Goal: Find specific page/section: Find specific page/section

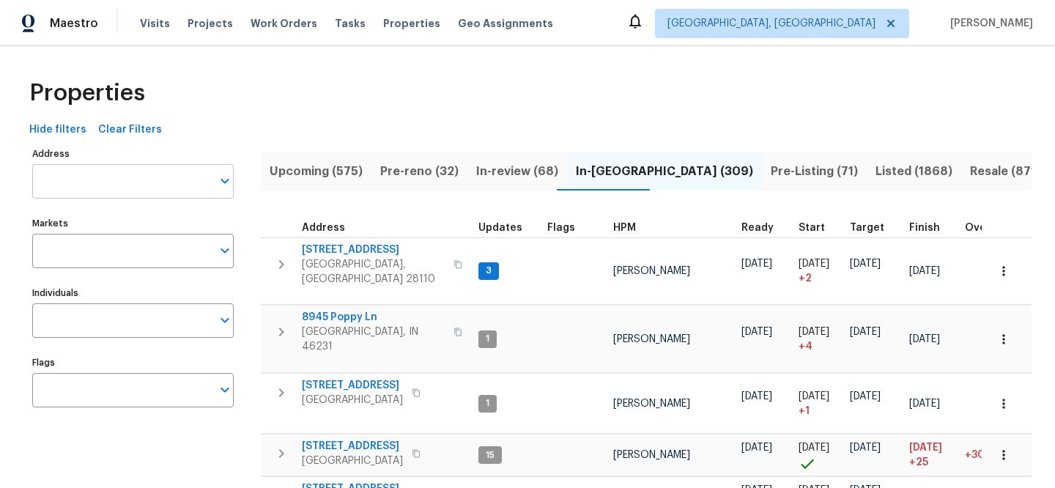
click at [167, 179] on input "Address" at bounding box center [121, 181] width 179 height 34
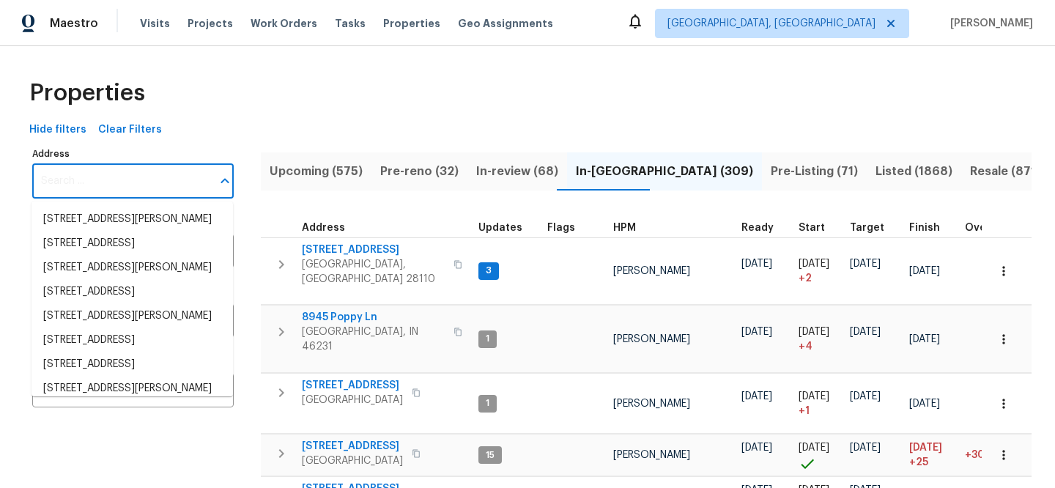
paste input "[STREET_ADDRESS][PERSON_NAME]"
type input "[STREET_ADDRESS][PERSON_NAME]"
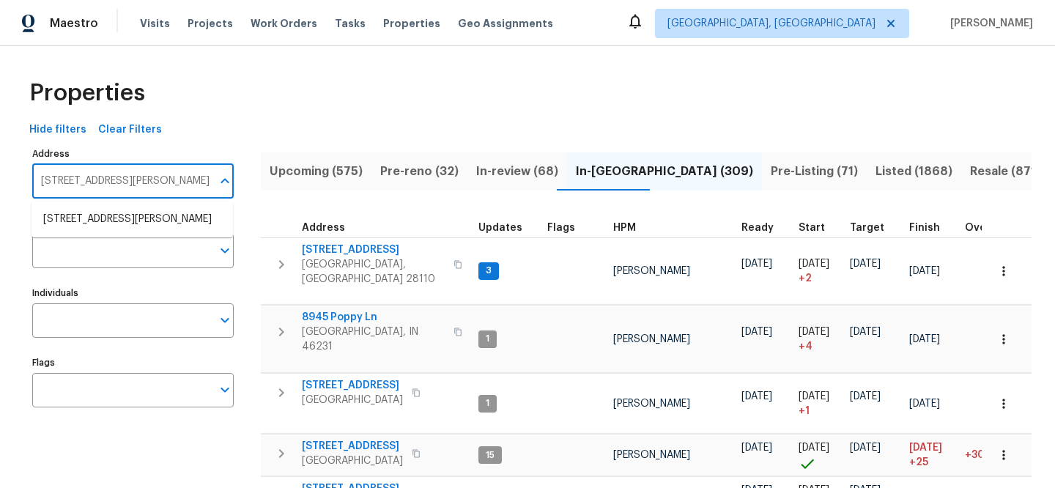
click at [161, 208] on li "[STREET_ADDRESS][PERSON_NAME]" at bounding box center [131, 219] width 201 height 24
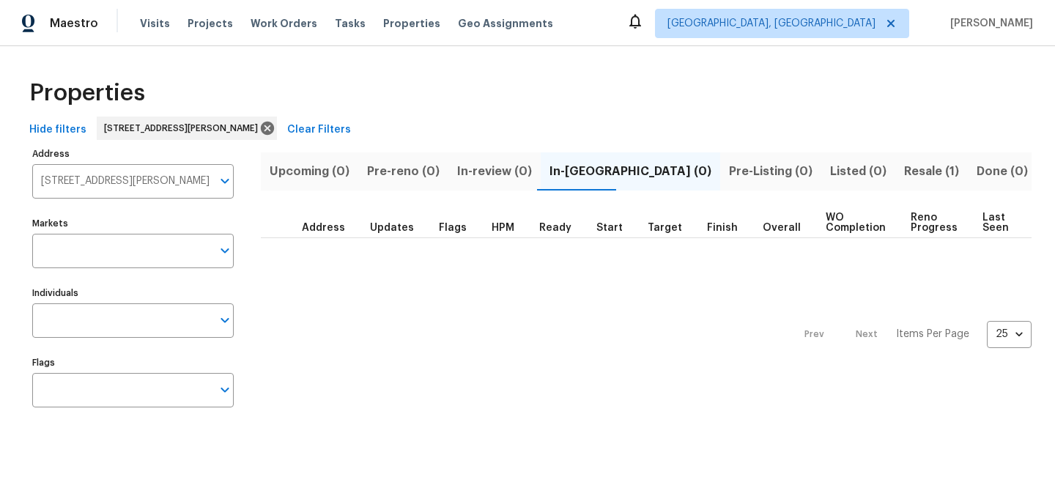
click at [904, 173] on span "Resale (1)" at bounding box center [931, 171] width 55 height 21
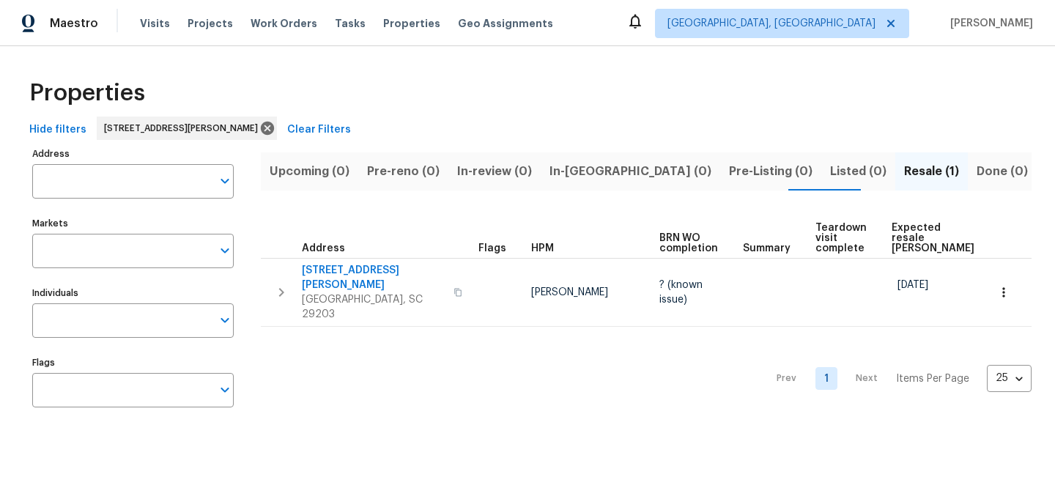
type input "[STREET_ADDRESS][PERSON_NAME]"
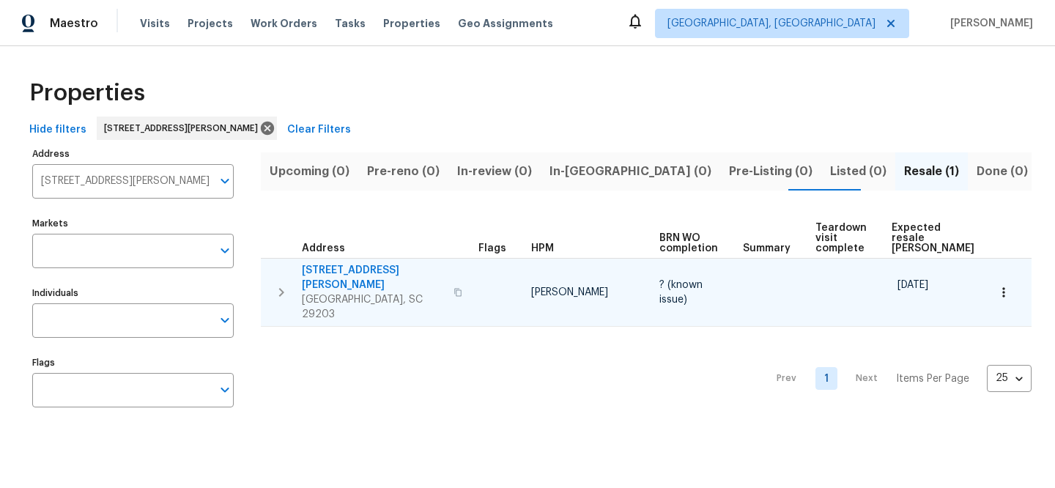
click at [331, 271] on span "[STREET_ADDRESS][PERSON_NAME]" at bounding box center [373, 277] width 143 height 29
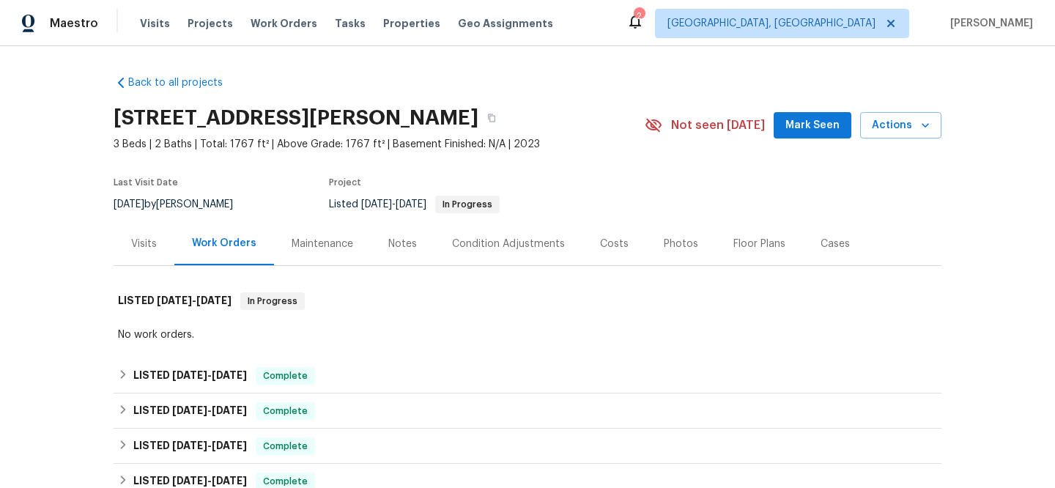
click at [150, 243] on div "Visits" at bounding box center [144, 243] width 61 height 43
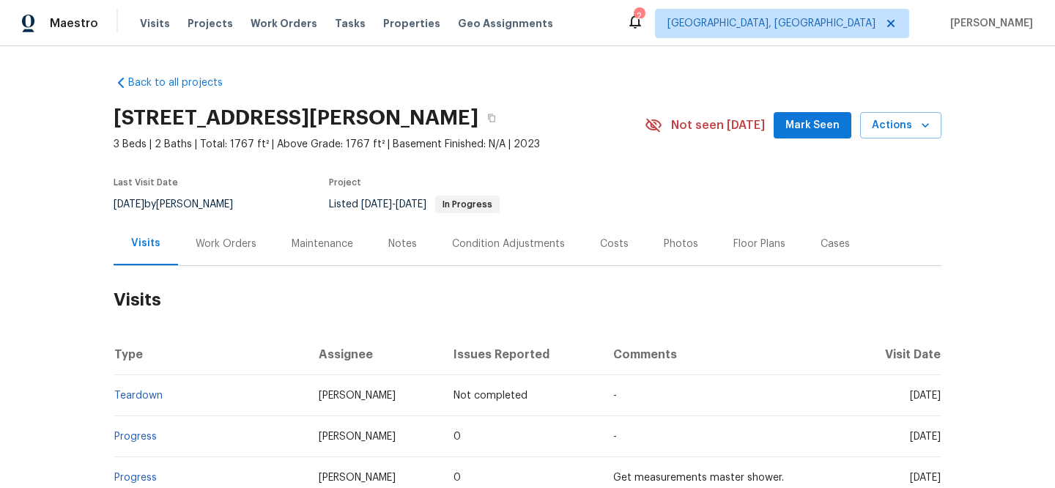
click at [143, 396] on link "Teardown" at bounding box center [138, 395] width 48 height 10
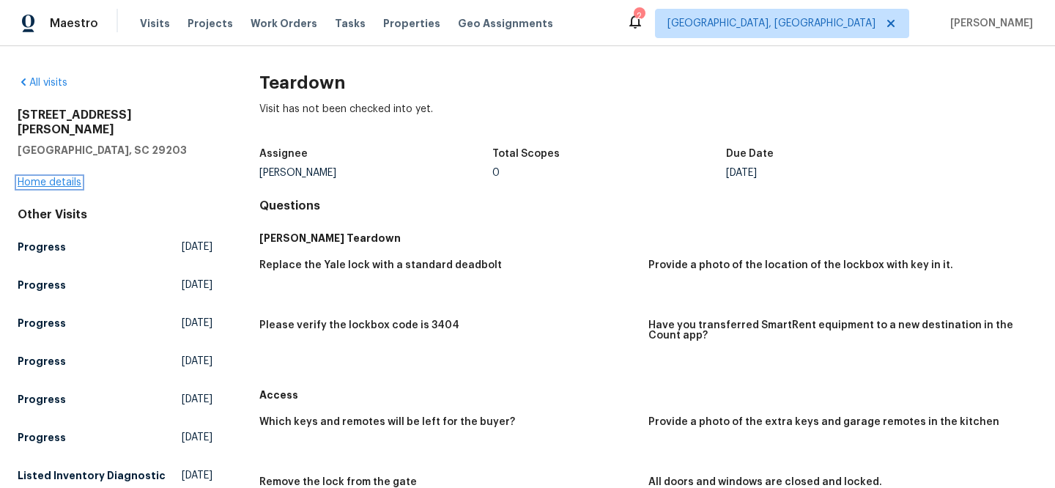
click at [57, 177] on link "Home details" at bounding box center [50, 182] width 64 height 10
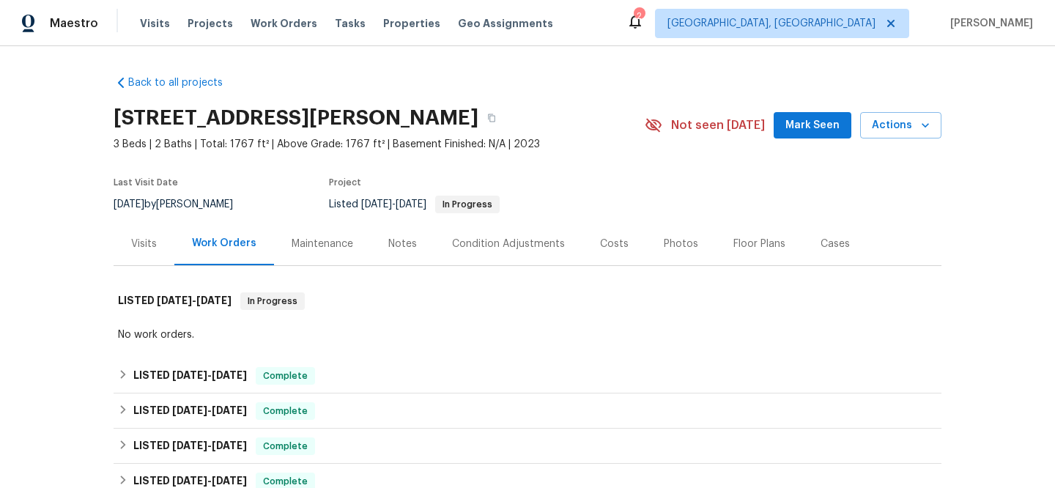
click at [123, 246] on div "Visits" at bounding box center [144, 243] width 61 height 43
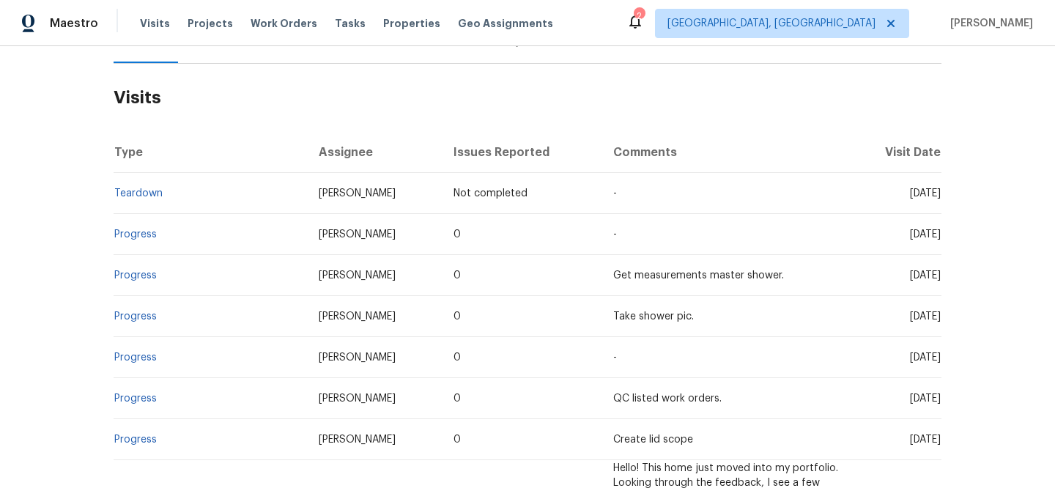
scroll to position [307, 0]
